Goal: Contribute content

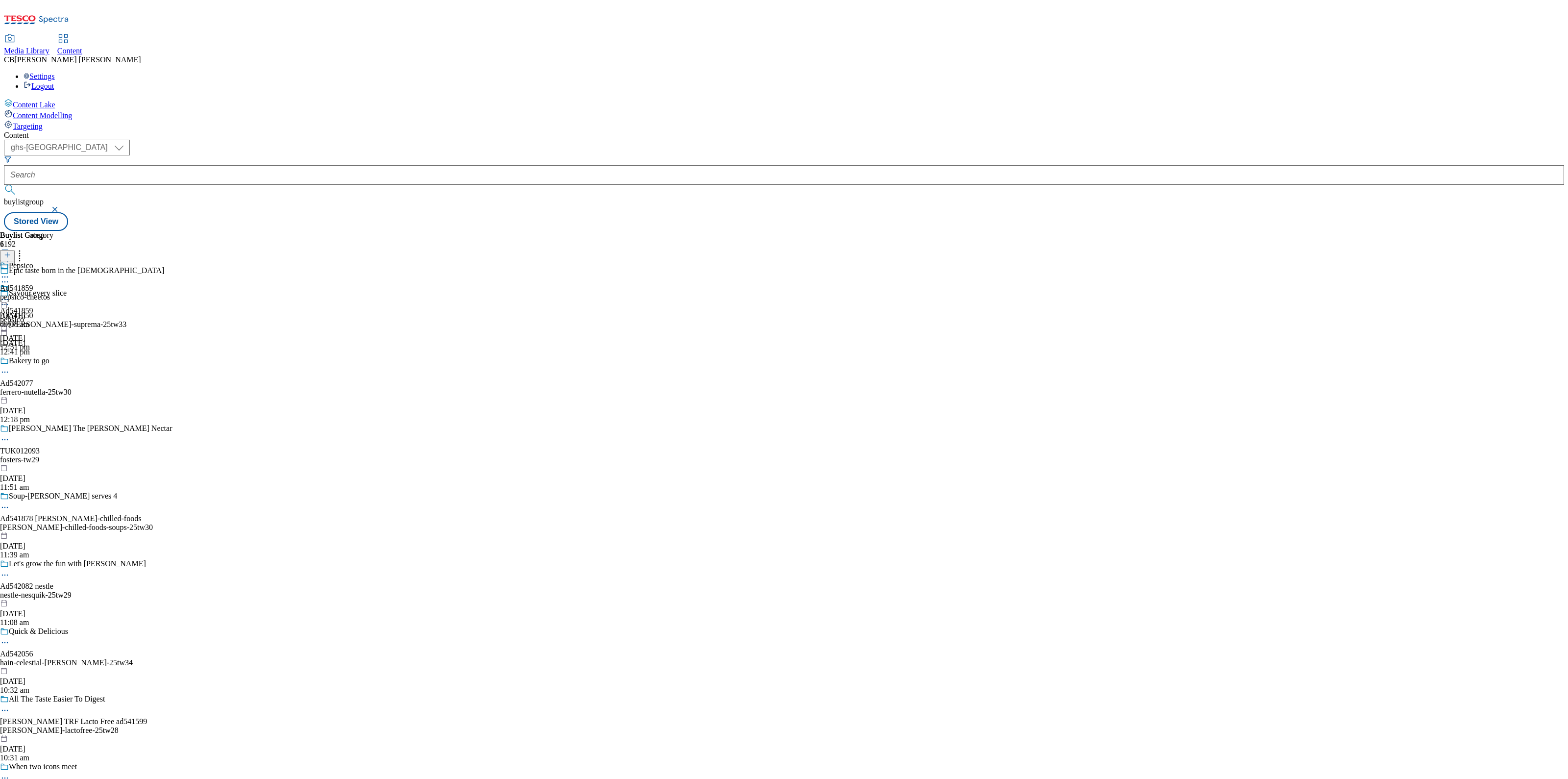
select select "ghs-uk"
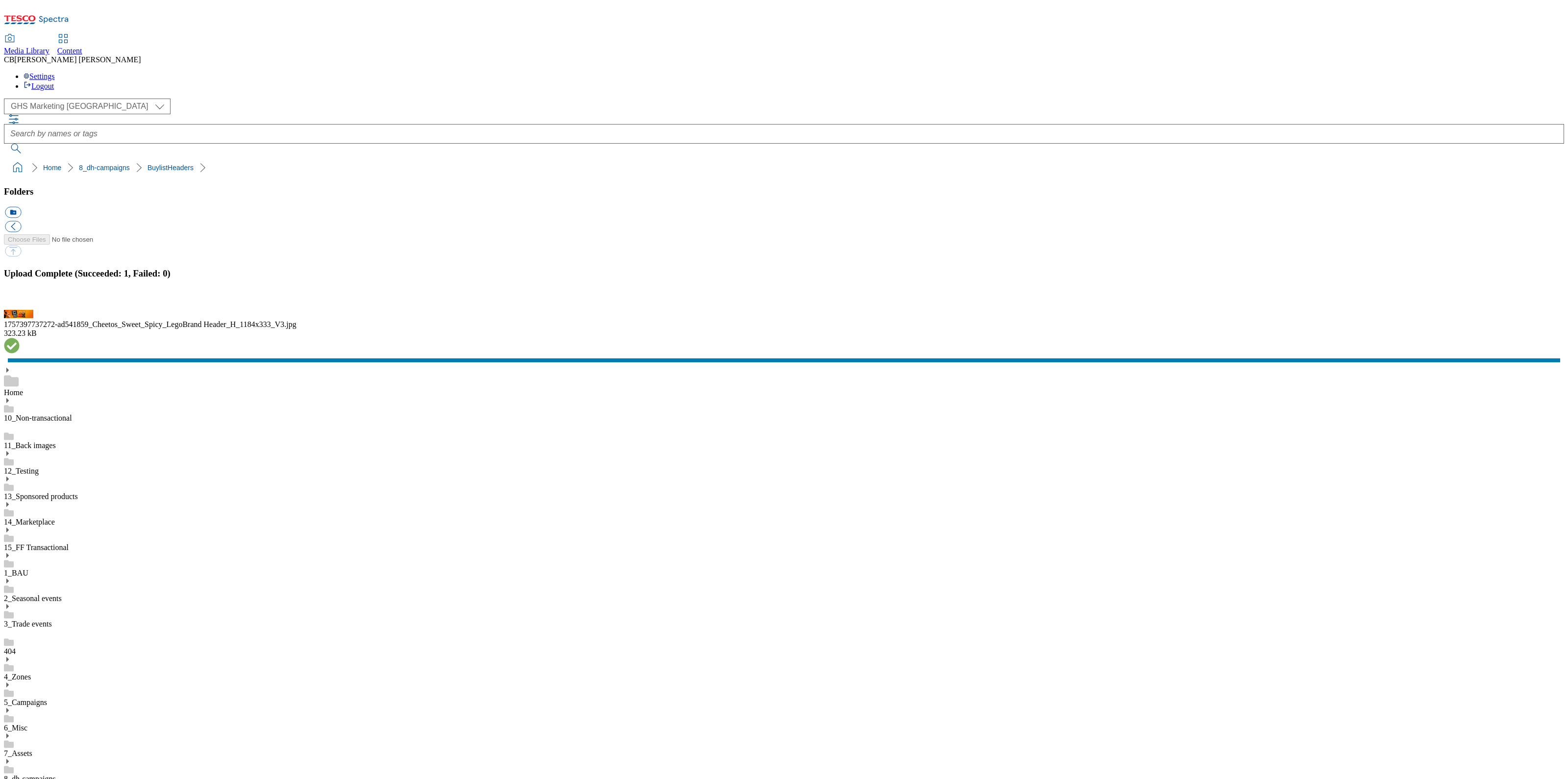
scroll to position [1, 0]
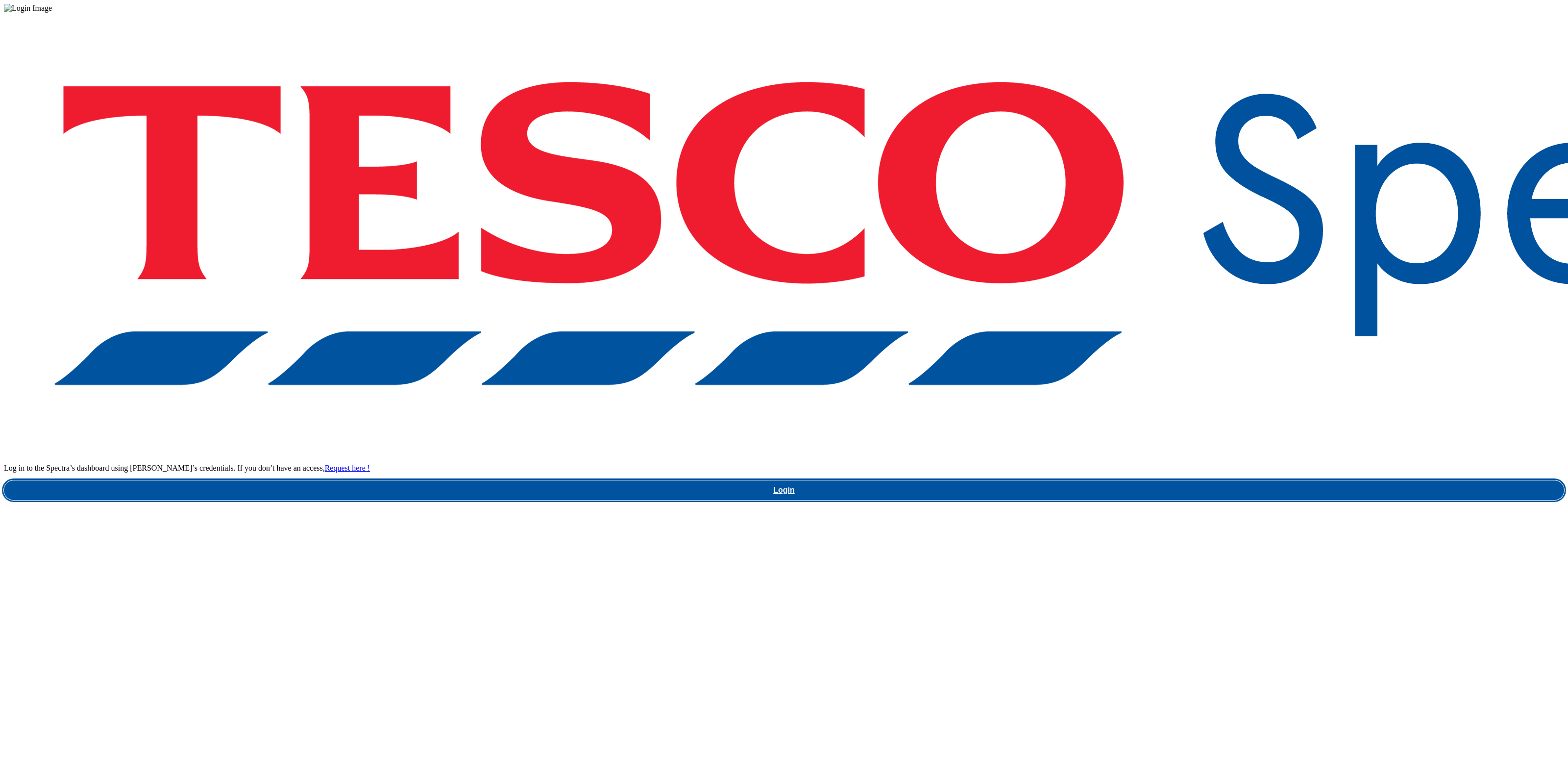
click at [1189, 481] on link "Login" at bounding box center [783, 490] width 1560 height 19
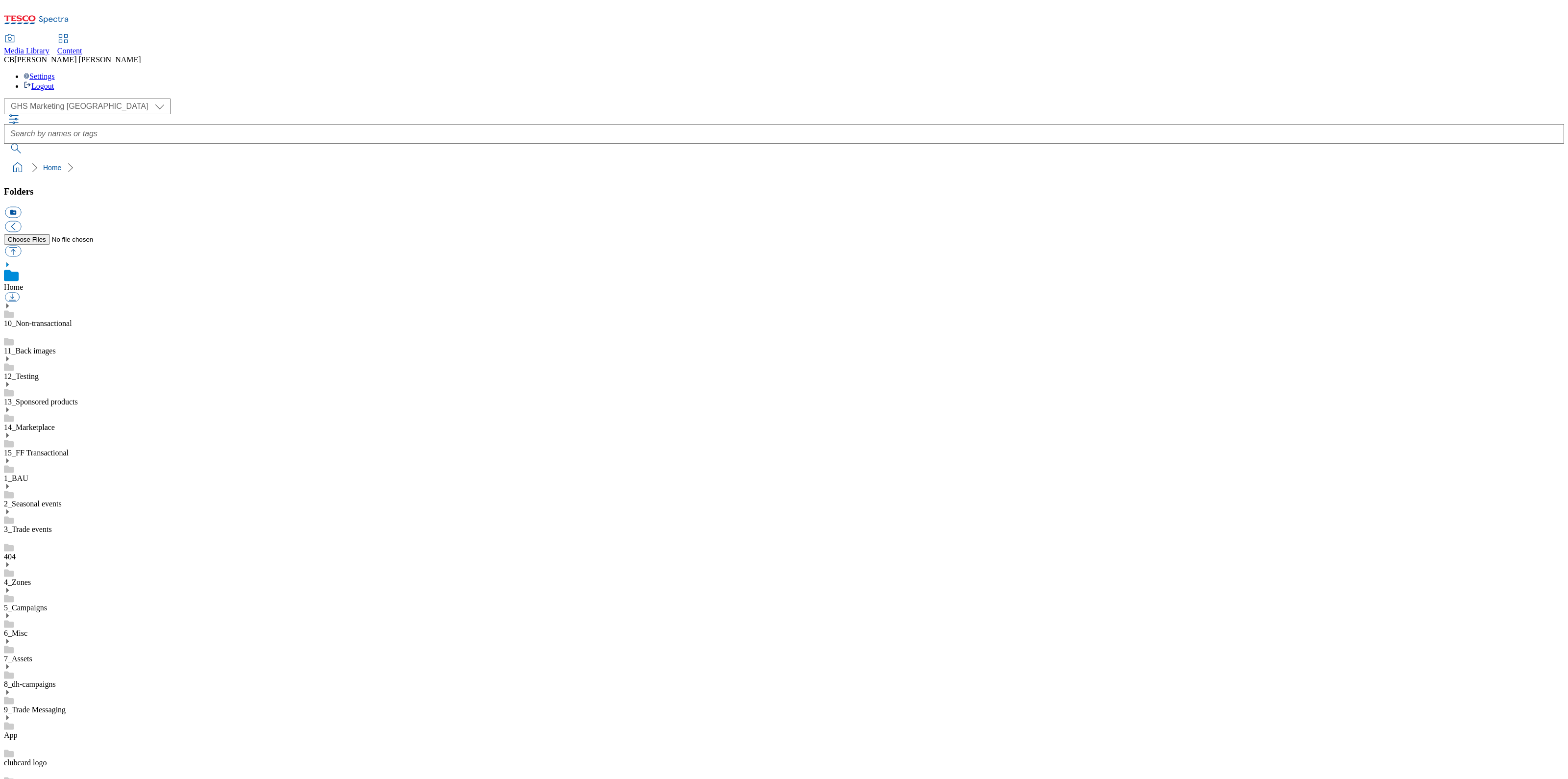
click at [11, 663] on icon at bounding box center [7, 666] width 7 height 7
click at [52, 761] on link "BuylistHeaders" at bounding box center [28, 765] width 49 height 9
click at [21, 245] on button "button" at bounding box center [13, 251] width 16 height 12
type input "C:\fakepath\1755513621007-ad541817_Pladis_McVities_Mind_LegoBrand_H_1184x333_V1…"
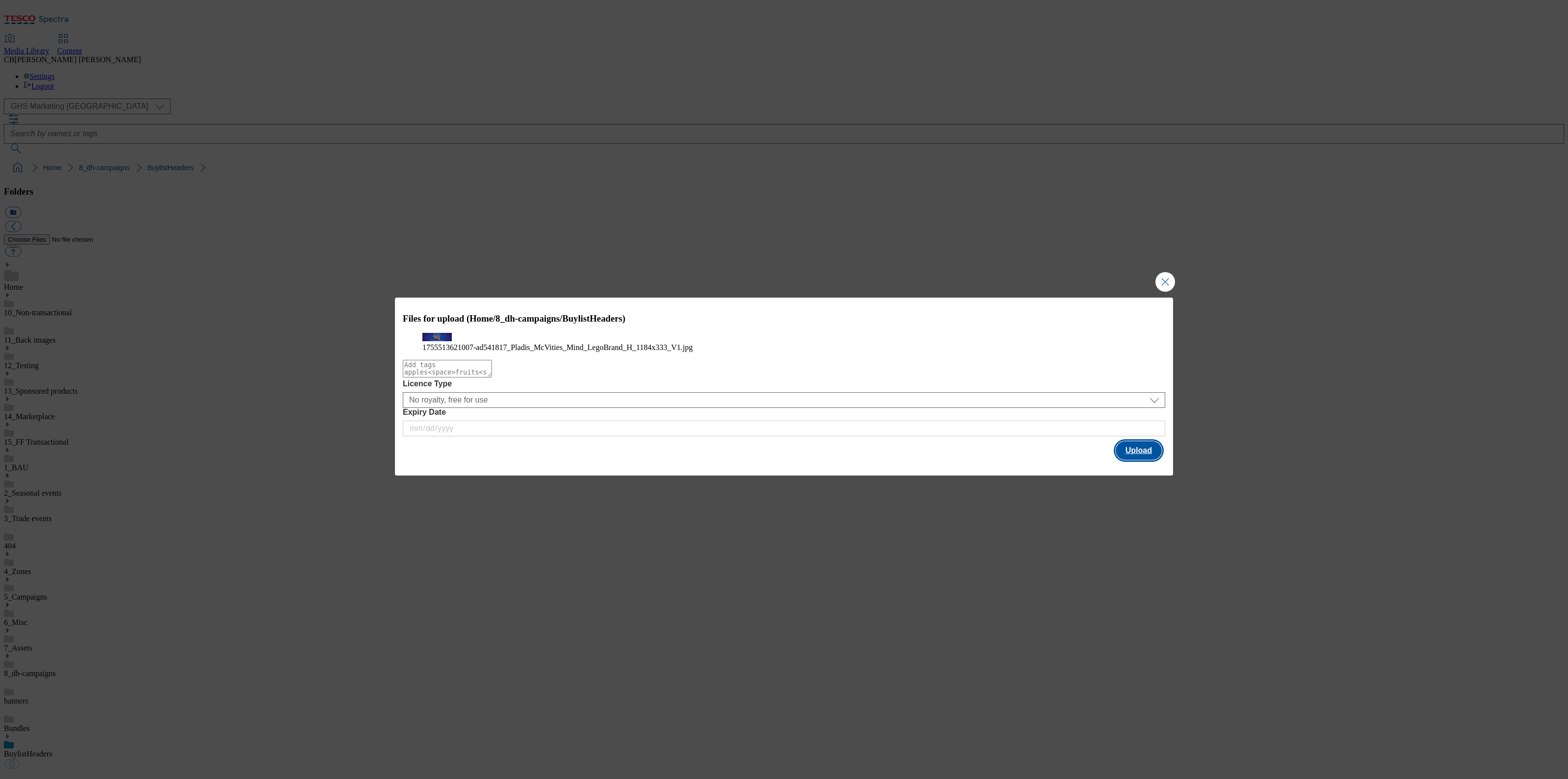
click at [1155, 460] on button "Upload" at bounding box center [1139, 450] width 46 height 19
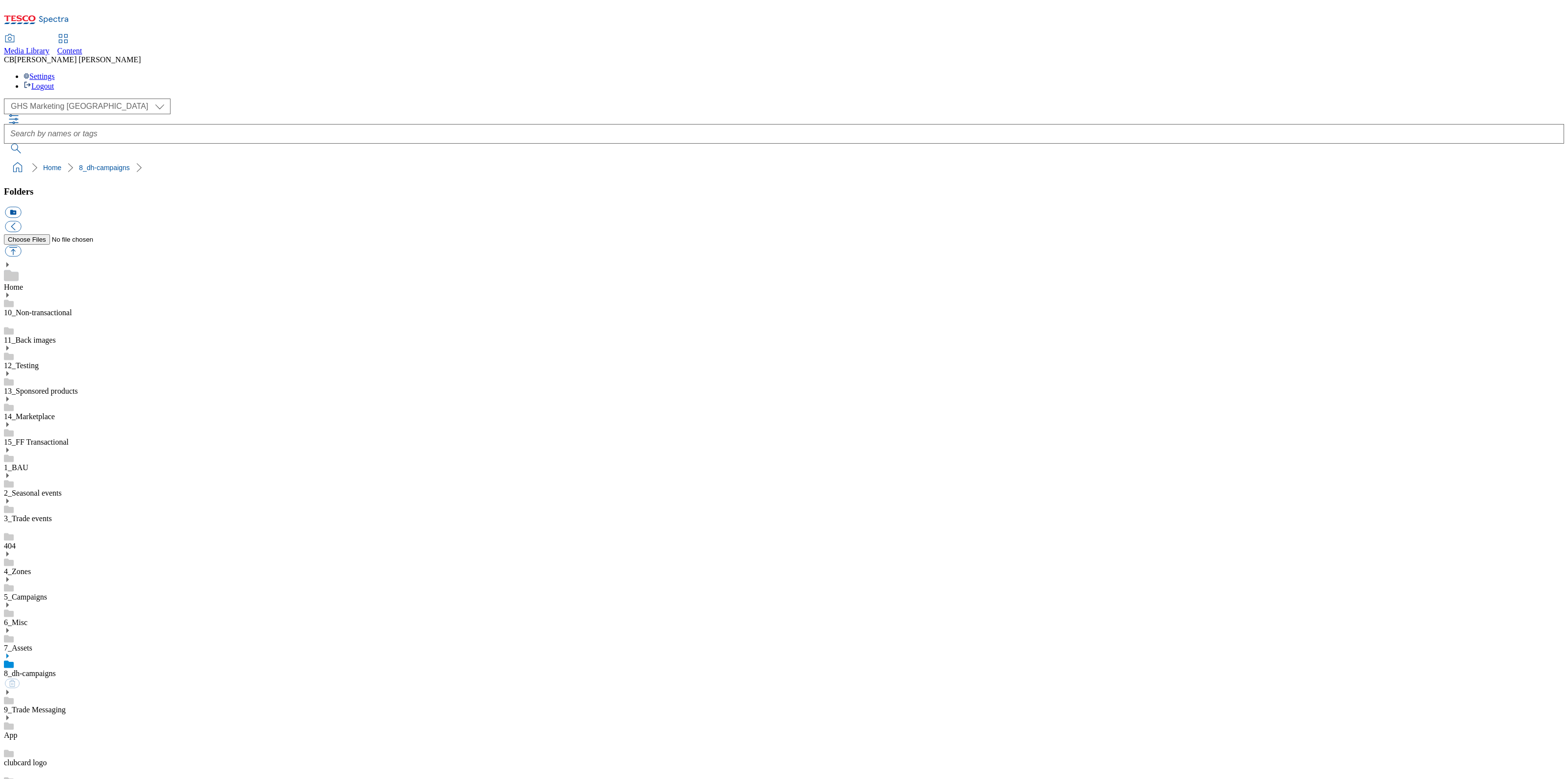
scroll to position [1, 0]
click at [11, 652] on icon at bounding box center [7, 655] width 7 height 7
click at [21, 245] on button "button" at bounding box center [13, 251] width 16 height 12
type input "C:\fakepath\1757411136246-ad541847_Casella_Yellow_Tail_Legobrand_2560X320_V2.jpg"
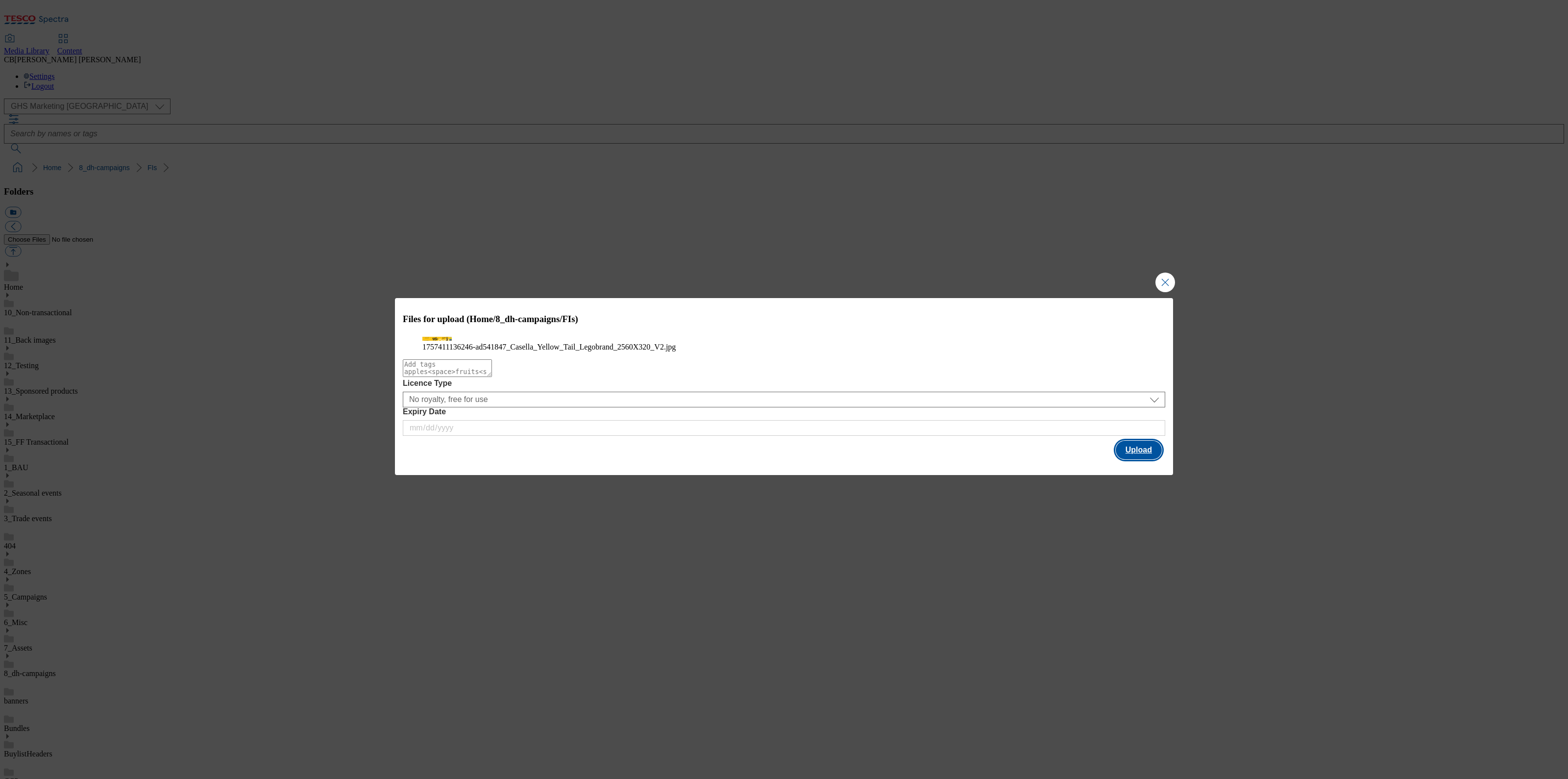
click at [1130, 459] on button "Upload" at bounding box center [1139, 450] width 46 height 19
